Goal: Transaction & Acquisition: Download file/media

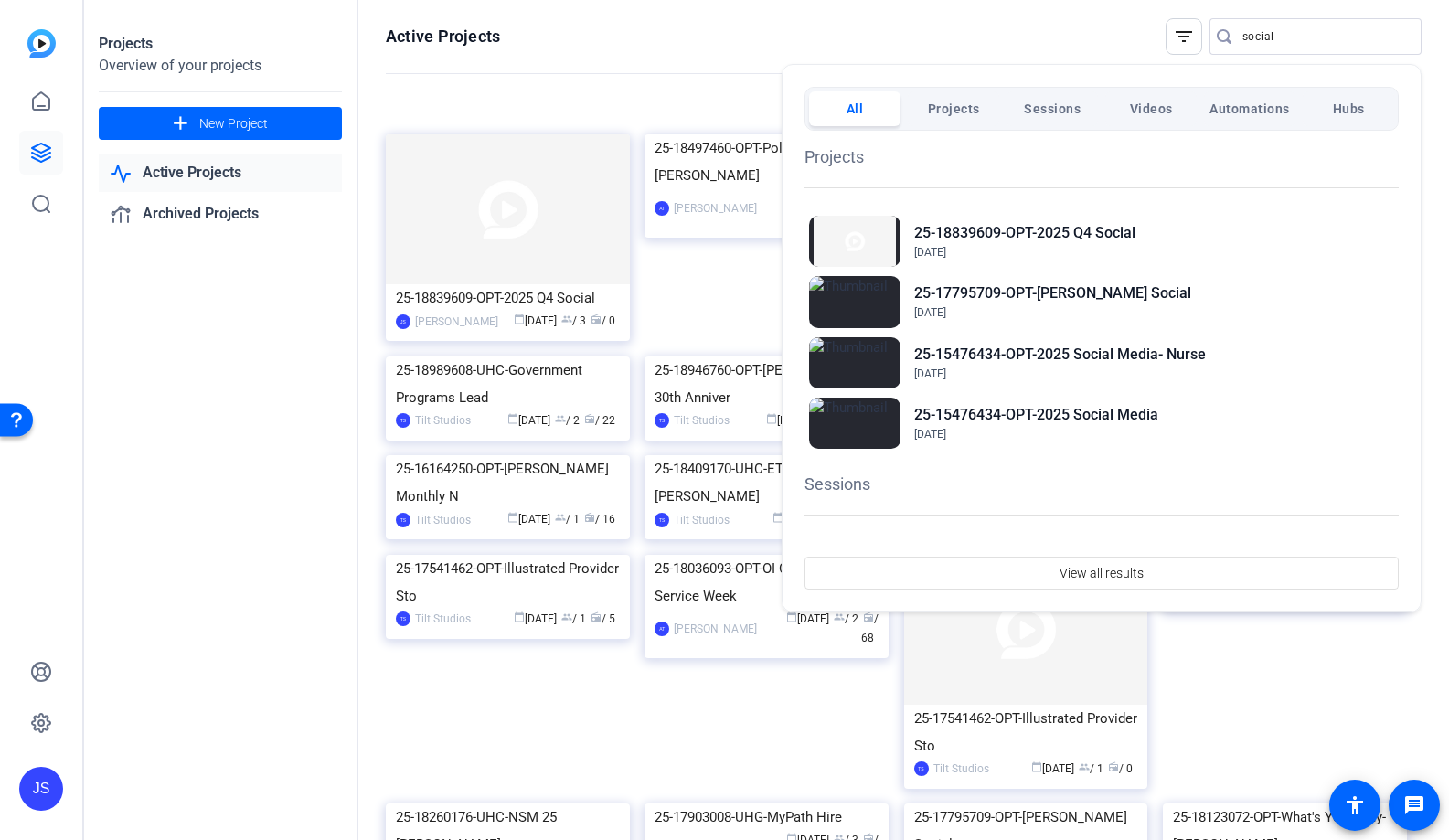
click at [661, 38] on div at bounding box center [724, 420] width 1449 height 840
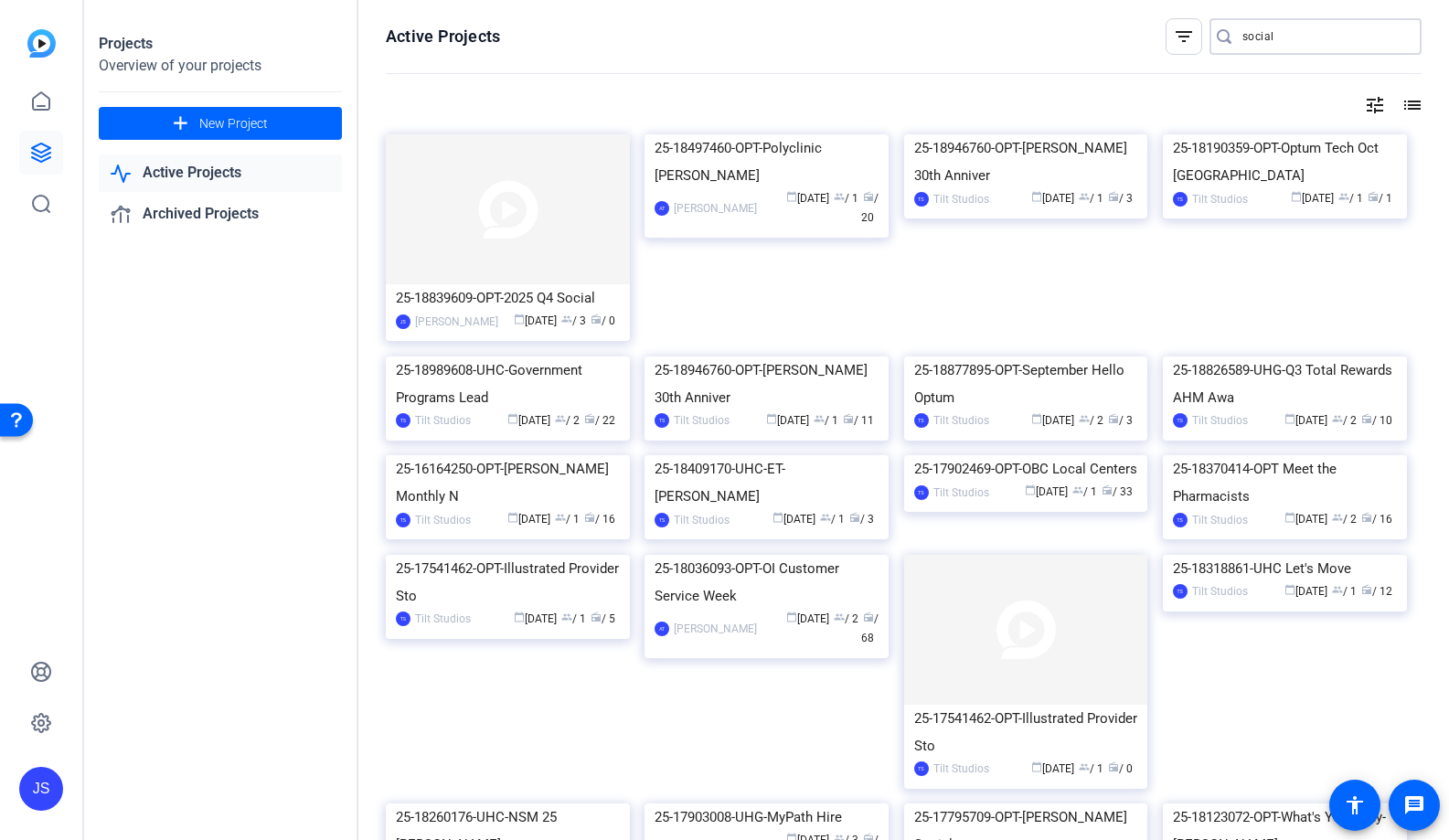
click at [1263, 45] on input "social" at bounding box center [1325, 36] width 165 height 22
click at [1306, 40] on input "social" at bounding box center [1325, 36] width 165 height 22
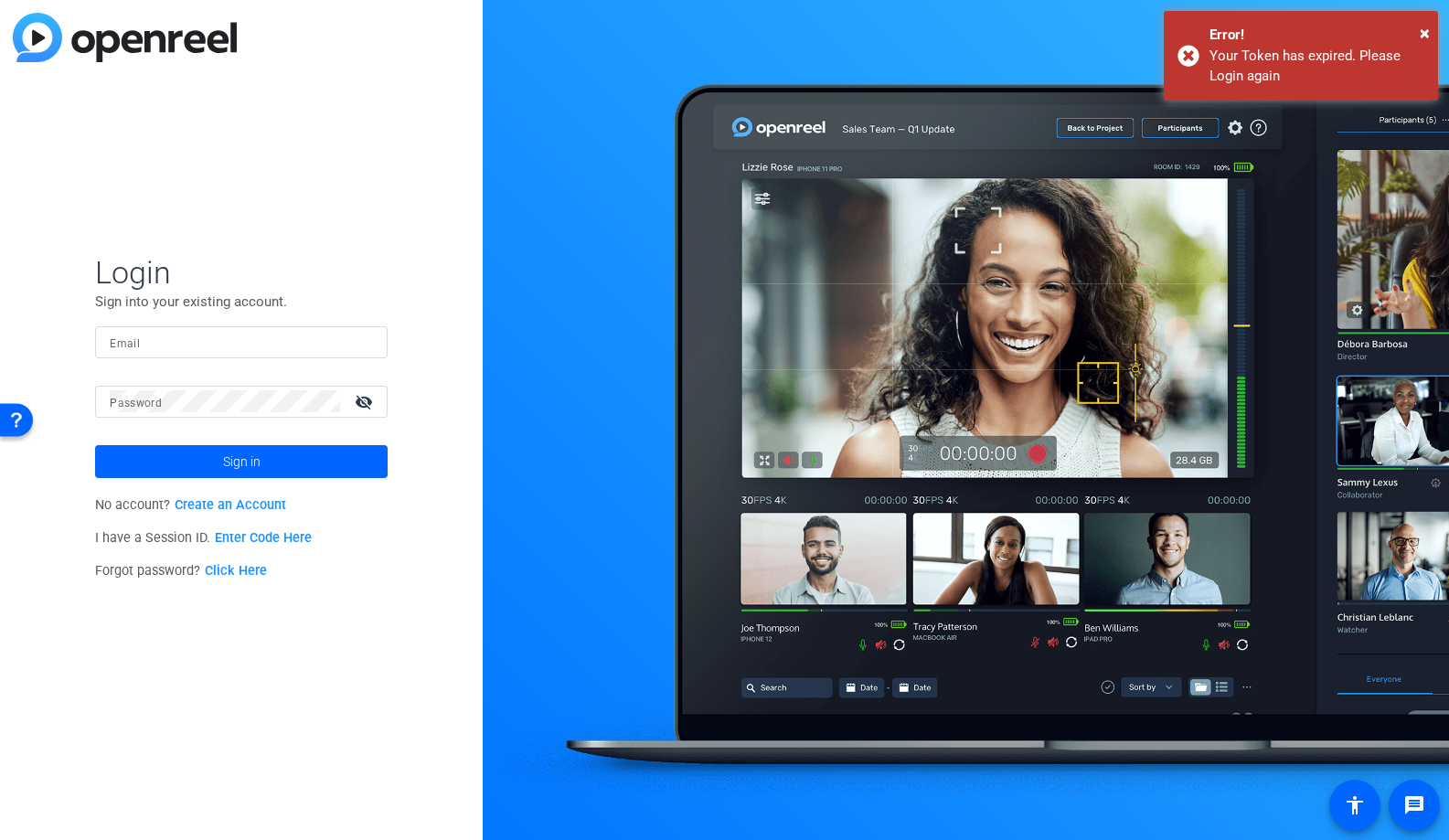
type input "[EMAIL_ADDRESS][DOMAIN_NAME]"
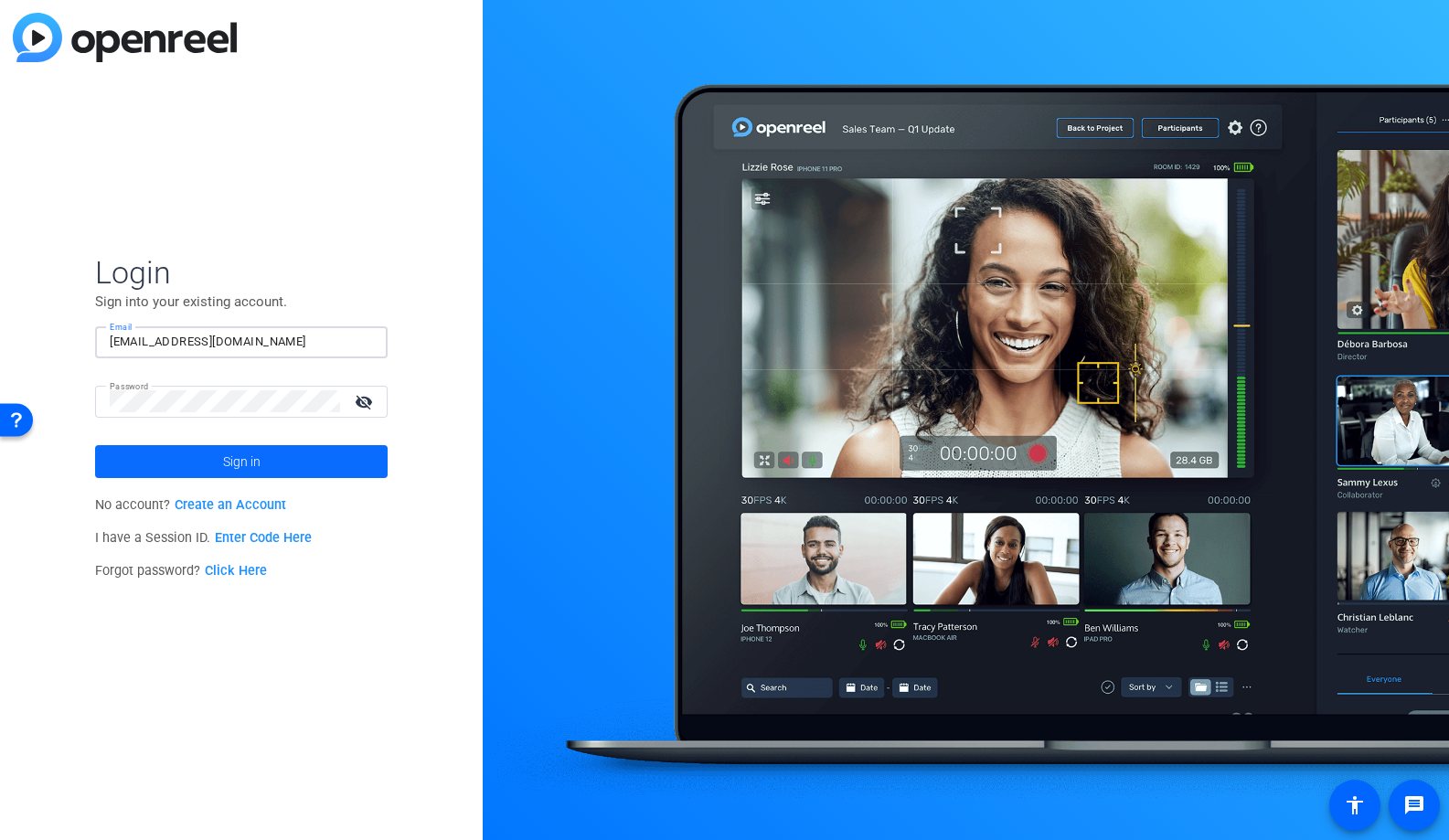
click at [244, 461] on span "Sign in" at bounding box center [242, 461] width 37 height 46
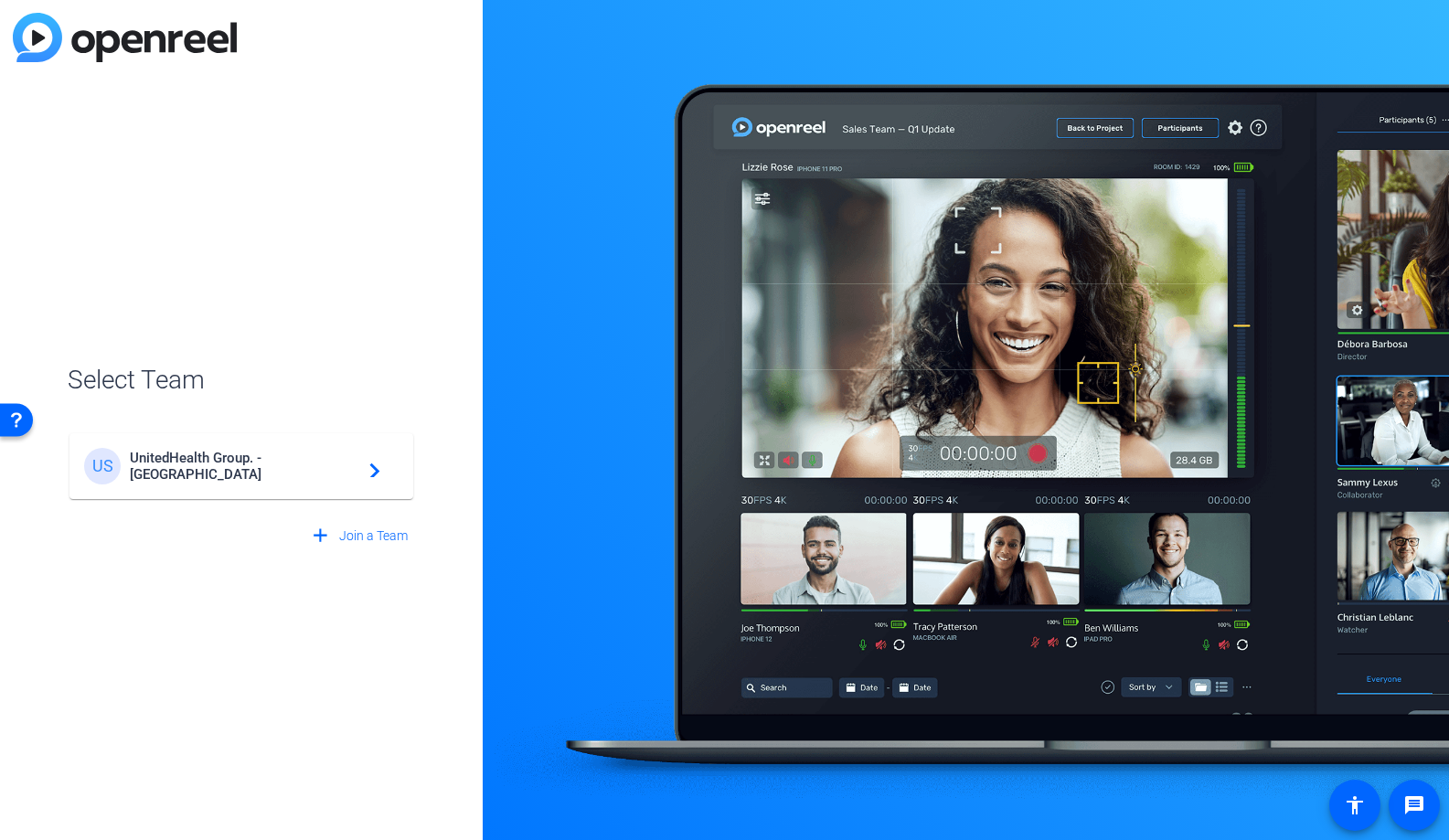
click at [343, 480] on div "US UnitedHealth Group. - Tilt Studios navigate_next" at bounding box center [242, 465] width 314 height 36
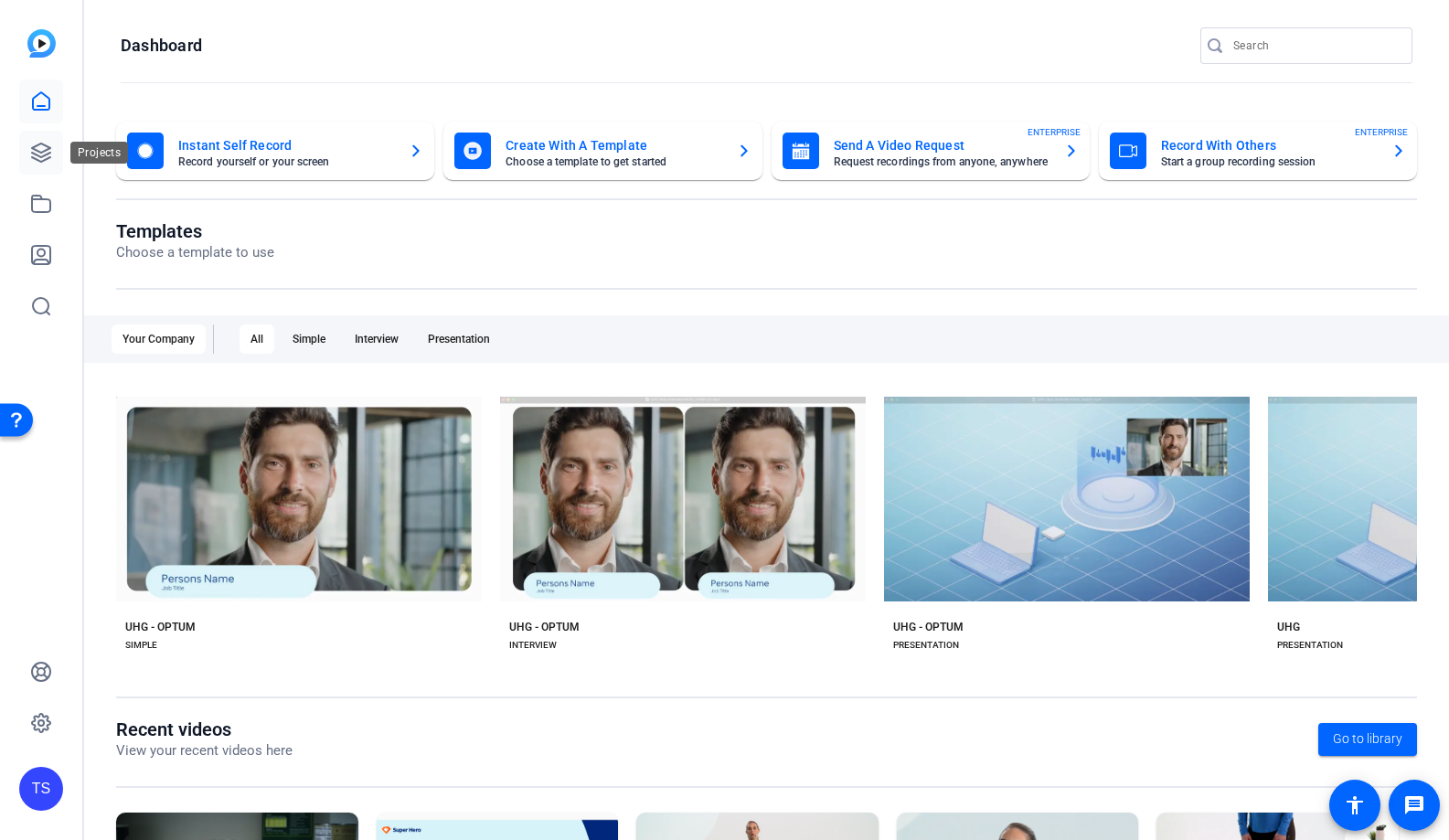
click at [37, 153] on icon at bounding box center [41, 152] width 22 height 22
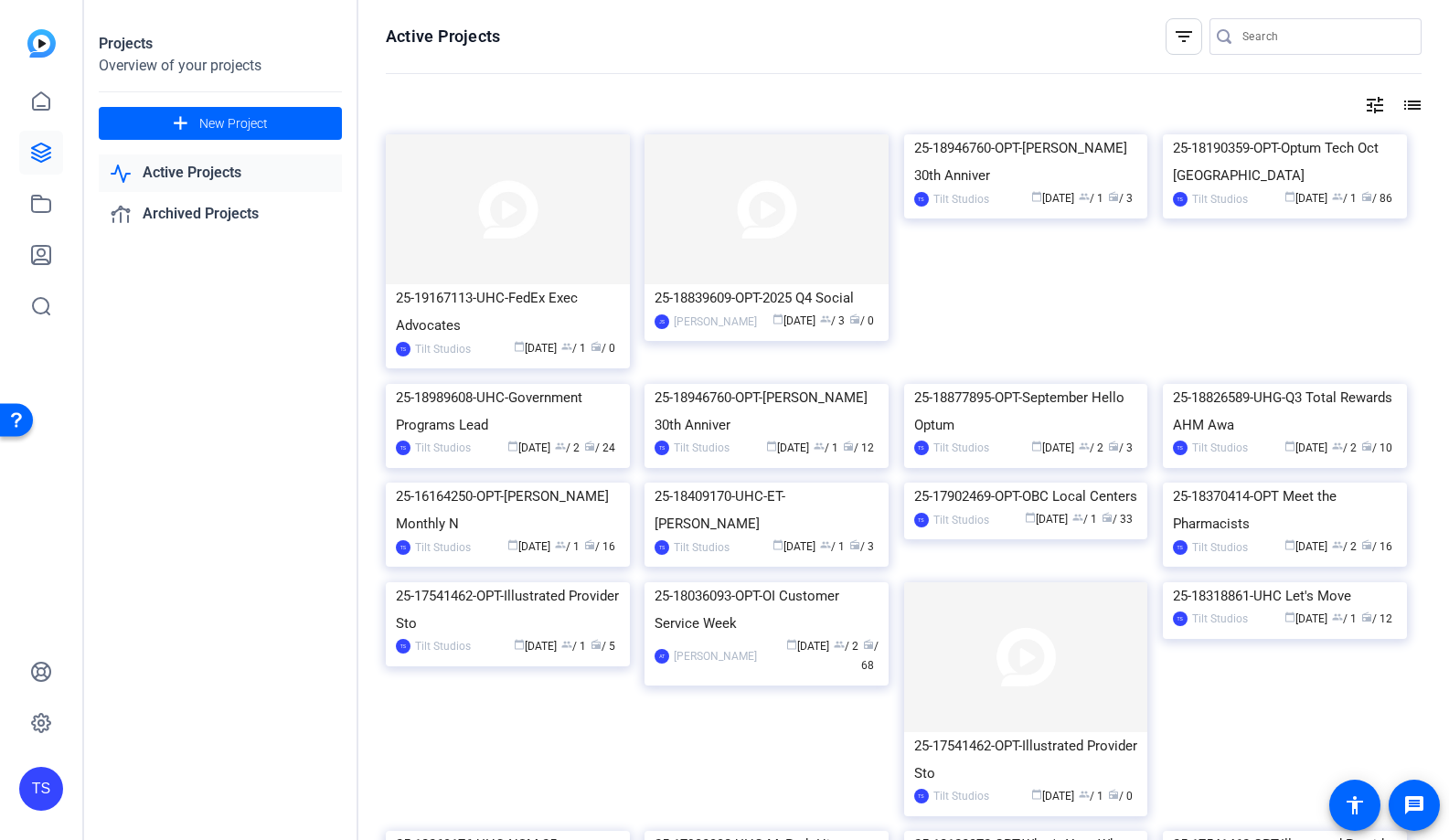
click at [1274, 39] on input "Search" at bounding box center [1325, 36] width 165 height 22
type input "social"
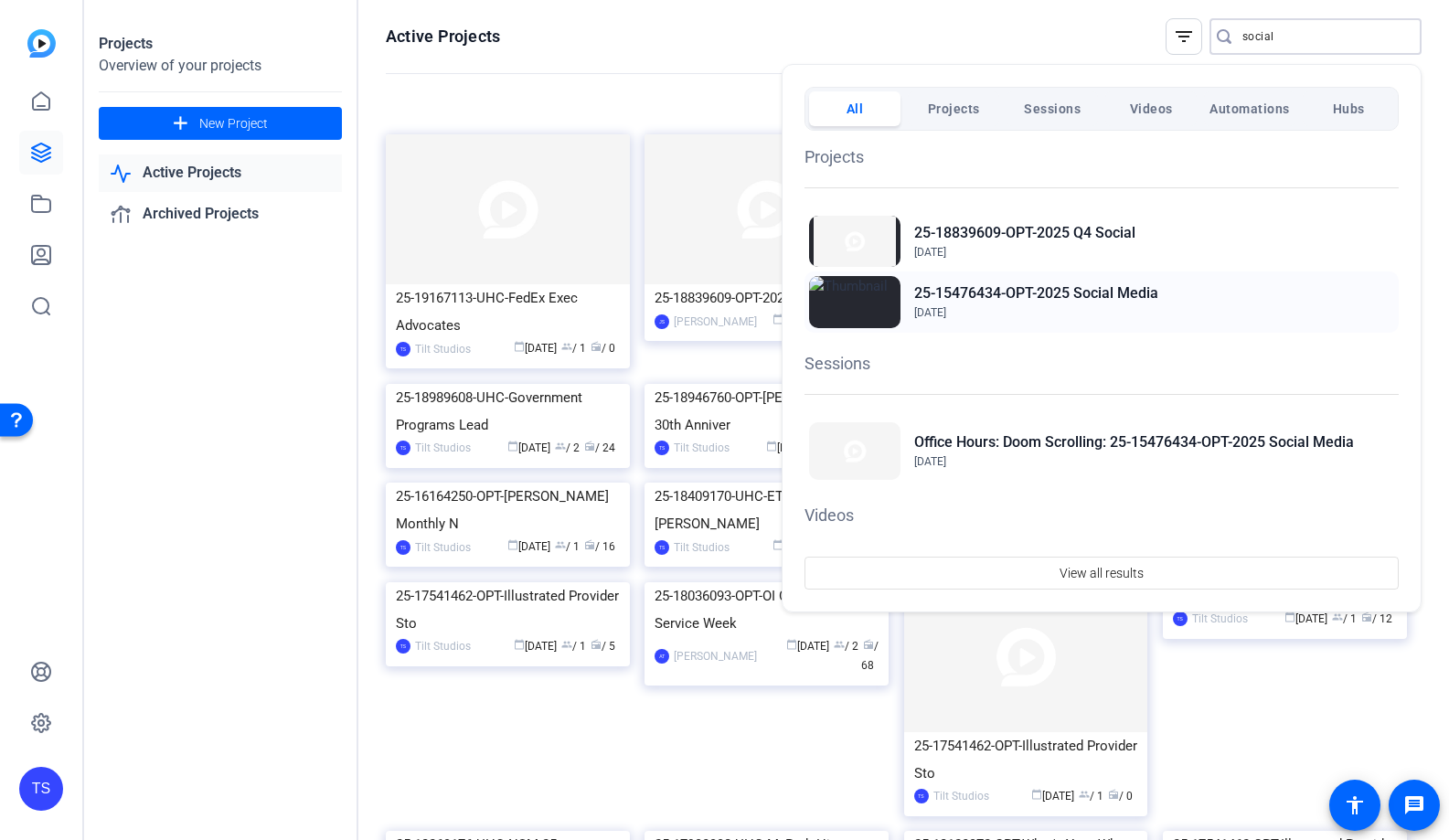
click at [1036, 289] on h2 "25-15476434-OPT-2025 Social Media" at bounding box center [1036, 293] width 244 height 22
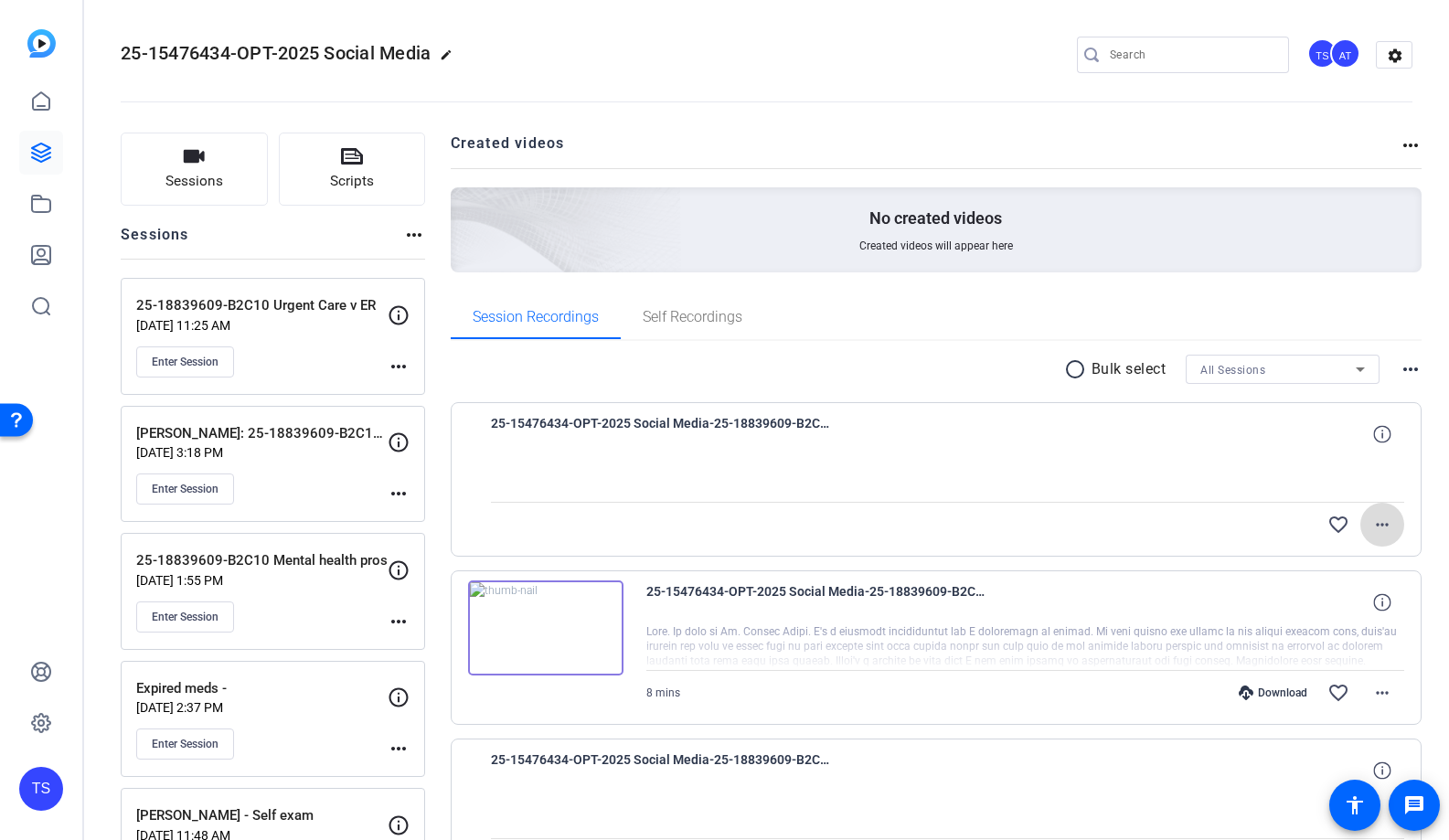
click at [1389, 526] on mat-icon "more_horiz" at bounding box center [1382, 524] width 22 height 22
click at [1389, 526] on div at bounding box center [724, 420] width 1449 height 840
click at [1382, 527] on mat-icon "more_horiz" at bounding box center [1382, 524] width 22 height 22
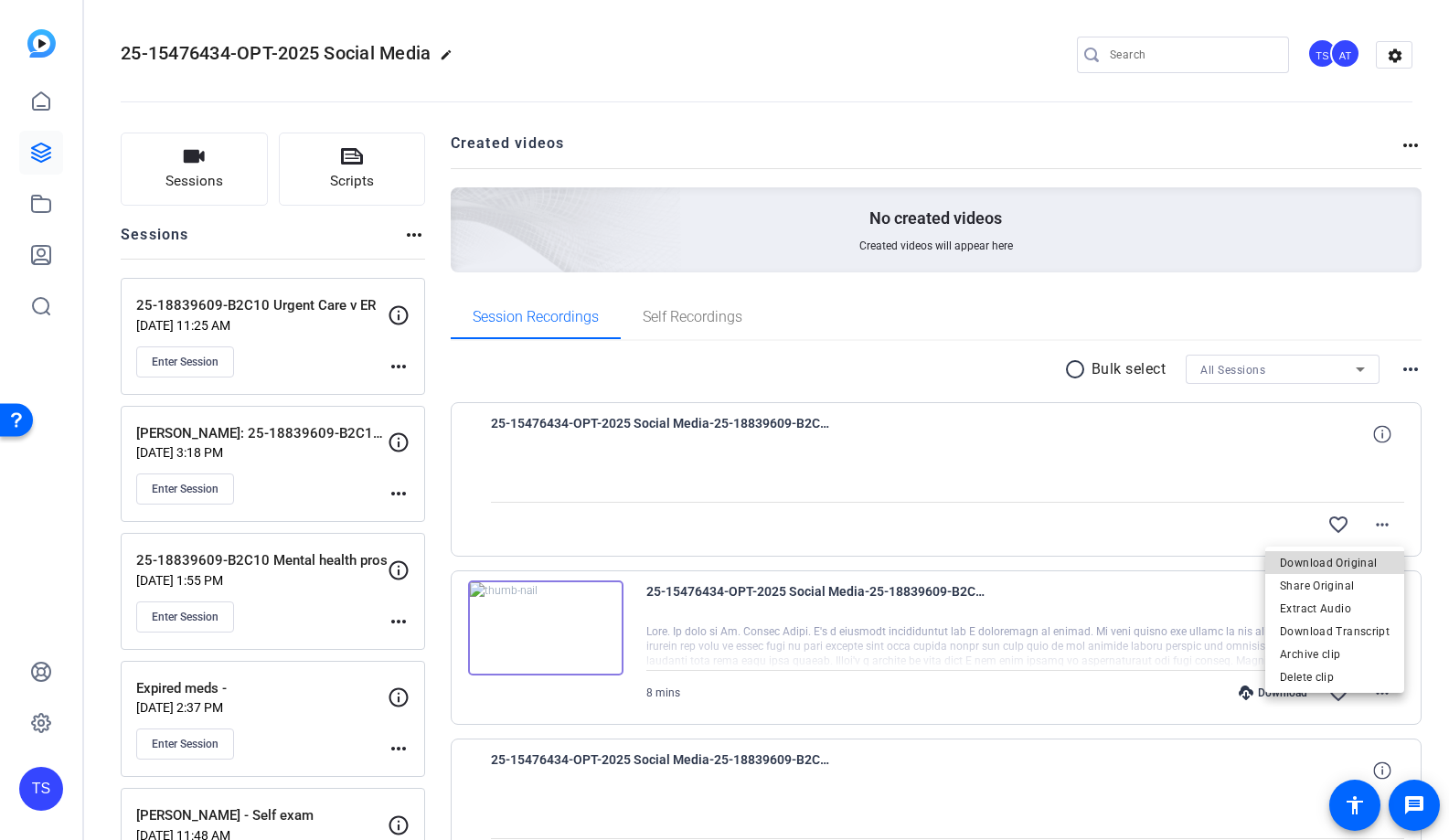
click at [1362, 557] on span "Download Original" at bounding box center [1335, 563] width 110 height 22
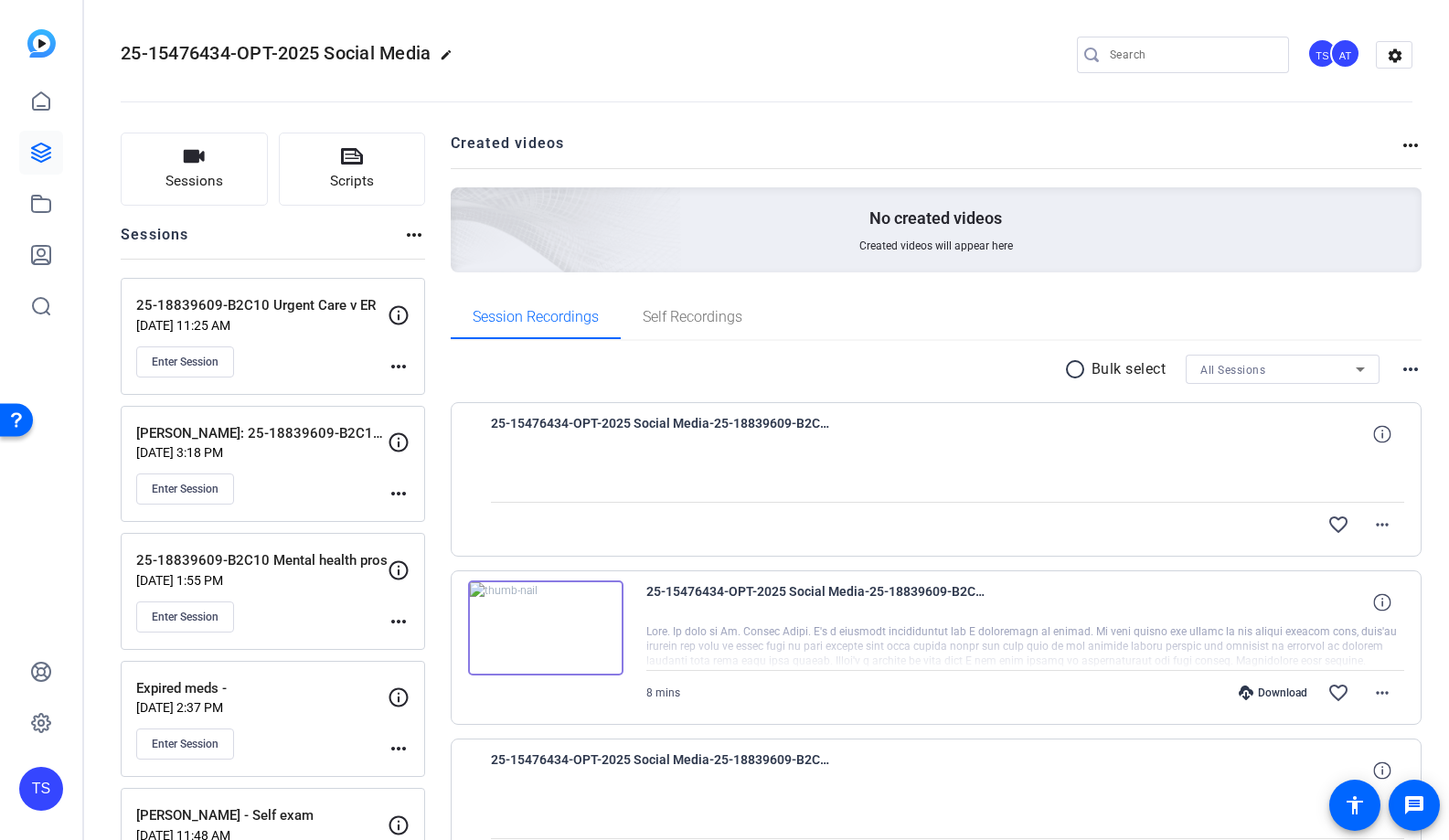
click at [499, 85] on openreel-divider-bar at bounding box center [767, 96] width 1292 height 56
